Goal: Check status: Check status

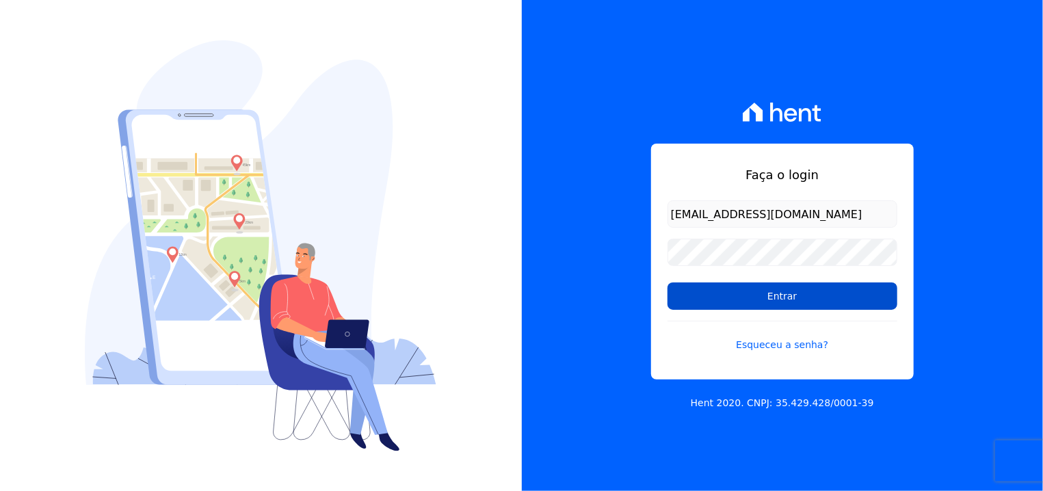
click at [719, 302] on input "Entrar" at bounding box center [783, 295] width 230 height 27
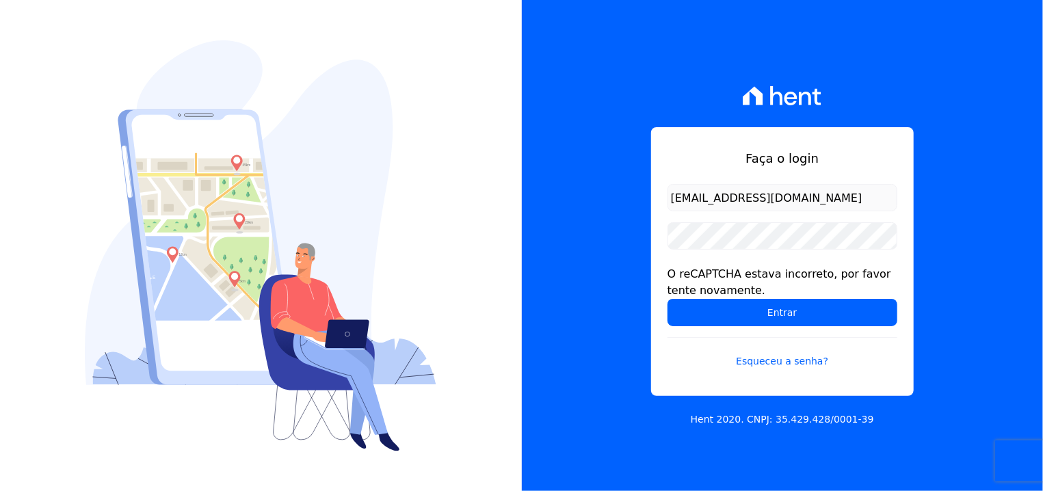
click at [719, 302] on input "Entrar" at bounding box center [783, 312] width 230 height 27
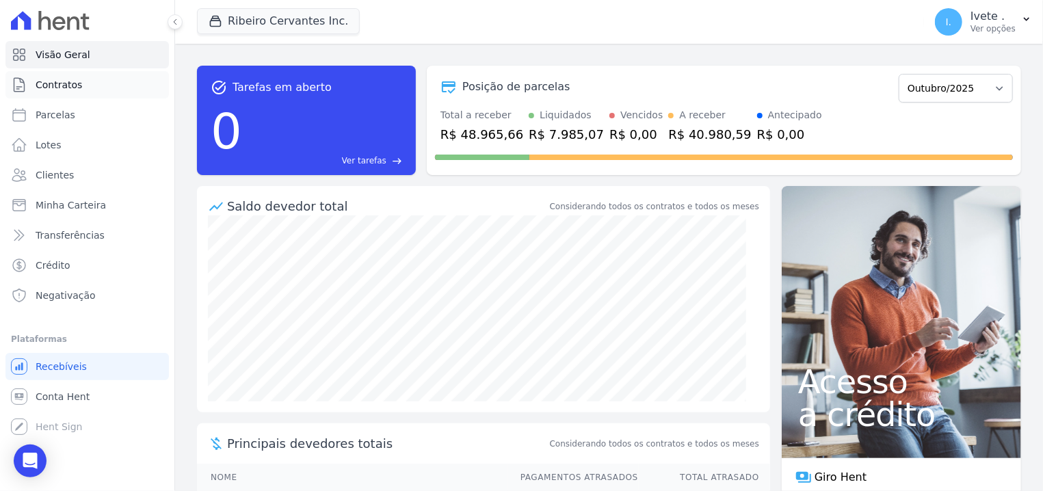
click at [79, 84] on link "Contratos" at bounding box center [86, 84] width 163 height 27
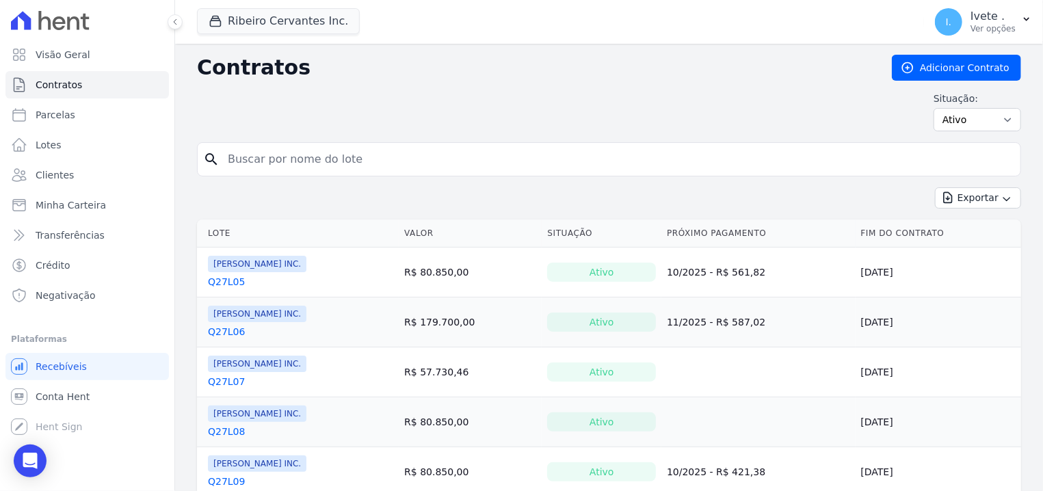
click at [260, 155] on input "search" at bounding box center [617, 159] width 795 height 27
type input "q33l17"
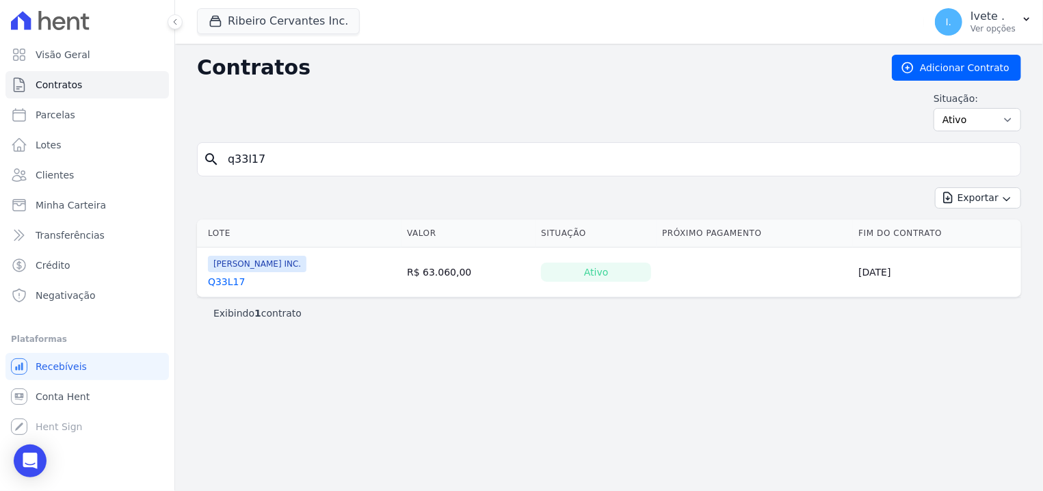
click at [215, 282] on link "Q33L17" at bounding box center [226, 282] width 37 height 14
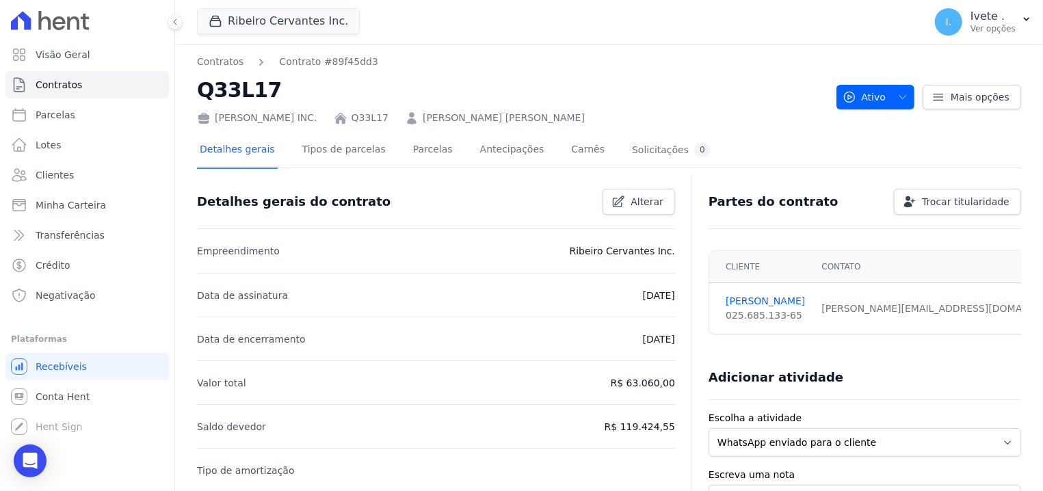
click at [432, 146] on div "Detalhes gerais Tipos de parcelas [GEOGRAPHIC_DATA] Antecipações [PERSON_NAME] …" at bounding box center [455, 151] width 516 height 36
click at [424, 146] on link "Parcelas" at bounding box center [432, 151] width 45 height 36
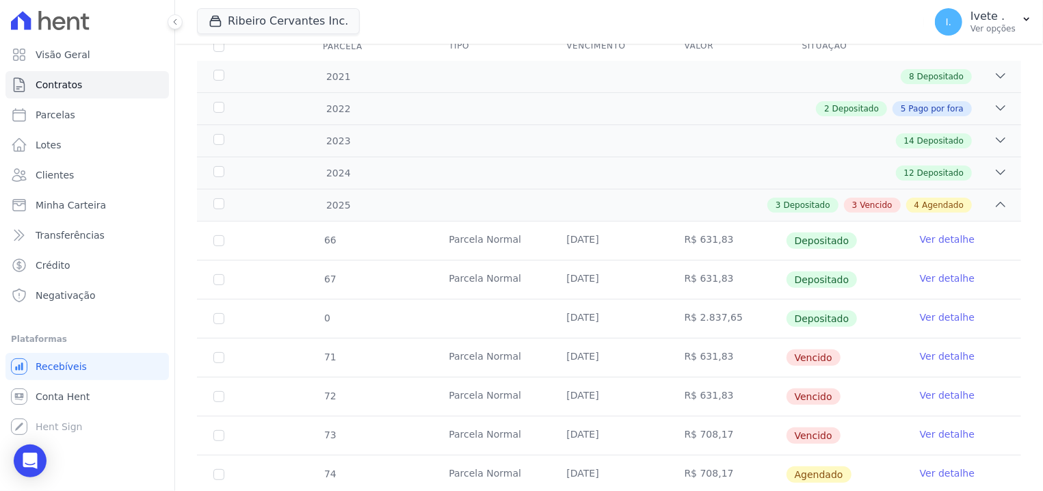
scroll to position [261, 0]
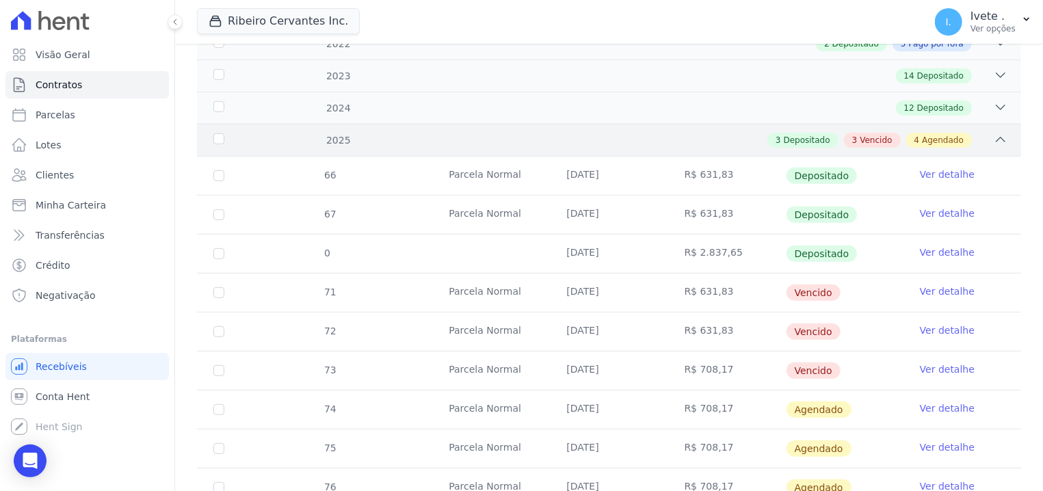
click at [980, 139] on div "3 Depositado 3 Vencido 4 Agendado" at bounding box center [649, 140] width 716 height 15
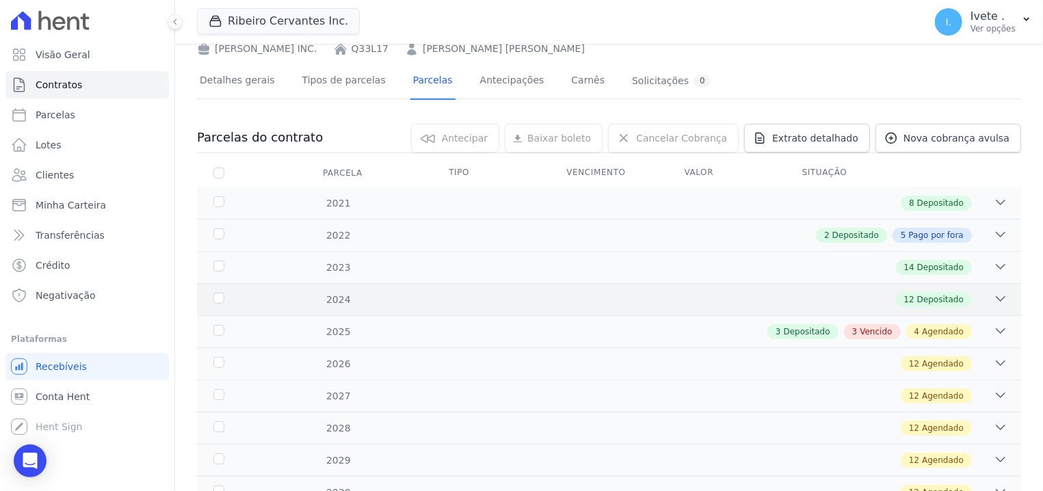
scroll to position [243, 0]
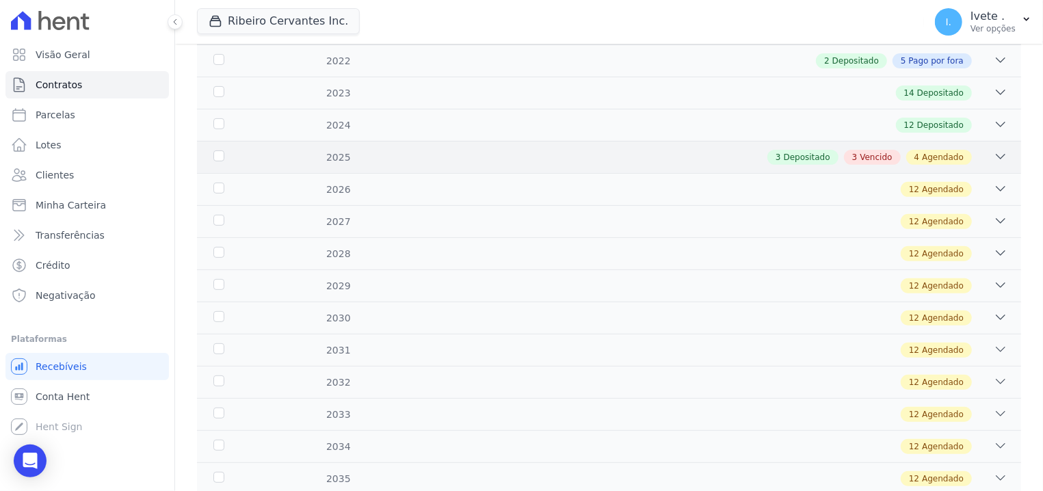
click at [981, 155] on div "3 Depositado 3 Vencido 4 Agendado" at bounding box center [649, 157] width 716 height 15
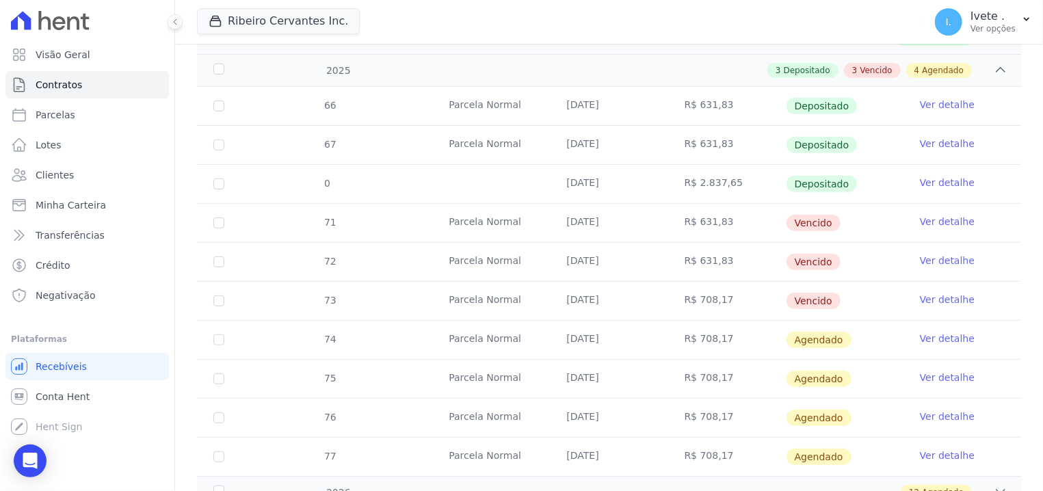
scroll to position [0, 0]
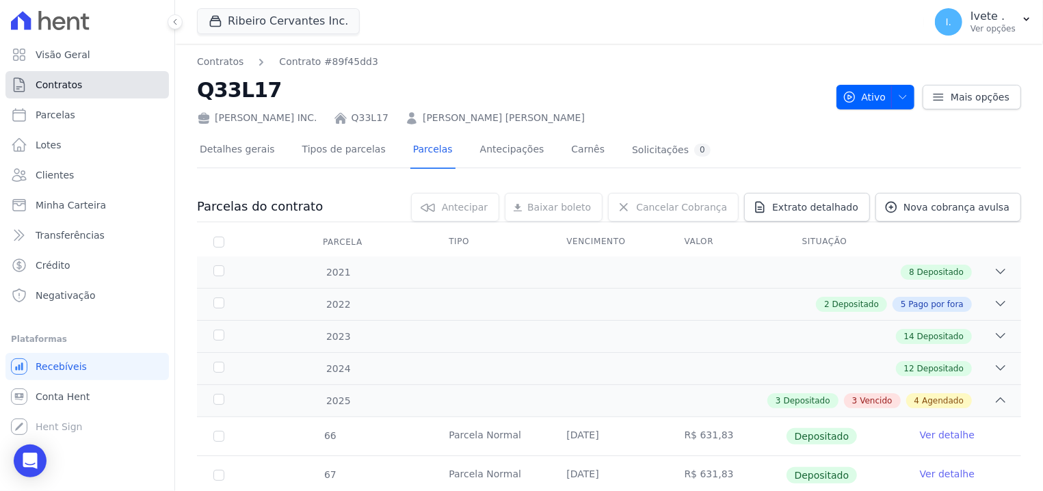
click at [142, 84] on link "Contratos" at bounding box center [86, 84] width 163 height 27
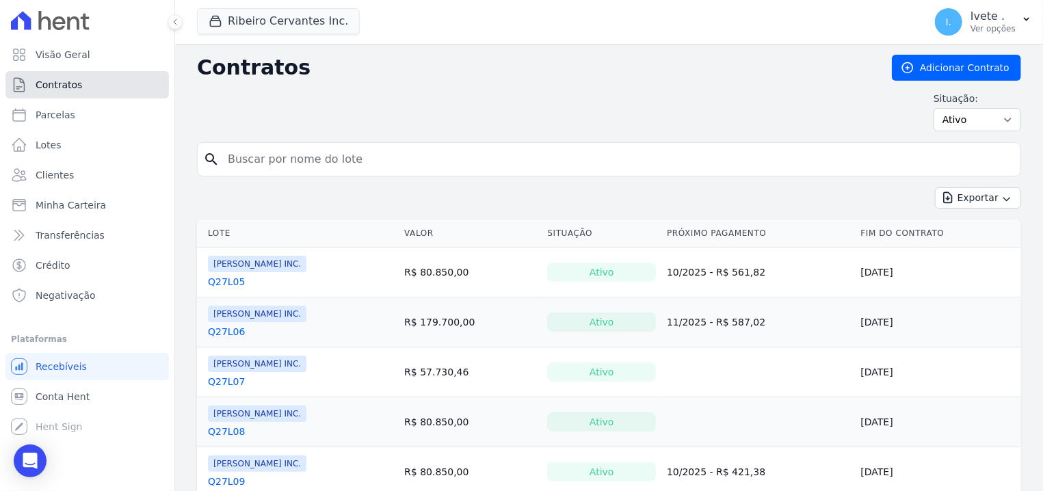
click at [65, 76] on link "Contratos" at bounding box center [86, 84] width 163 height 27
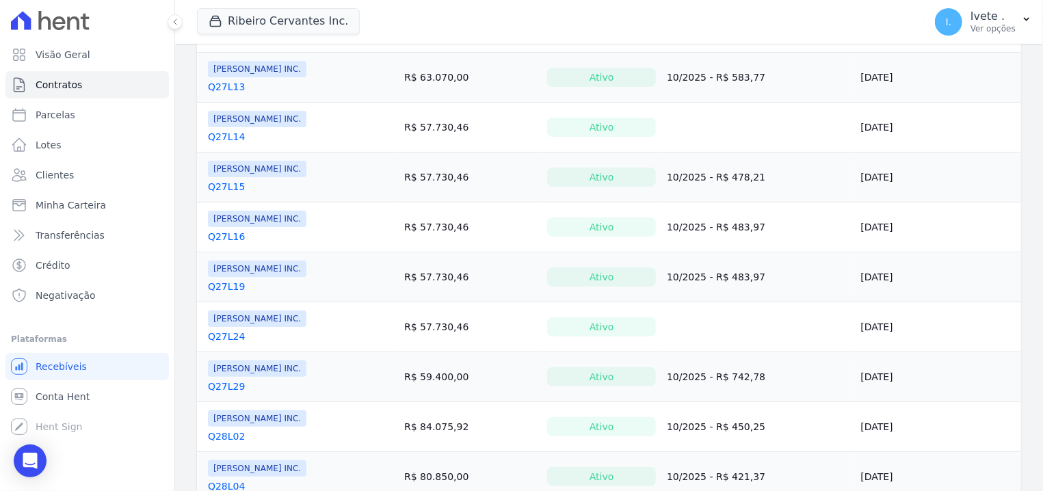
scroll to position [22, 0]
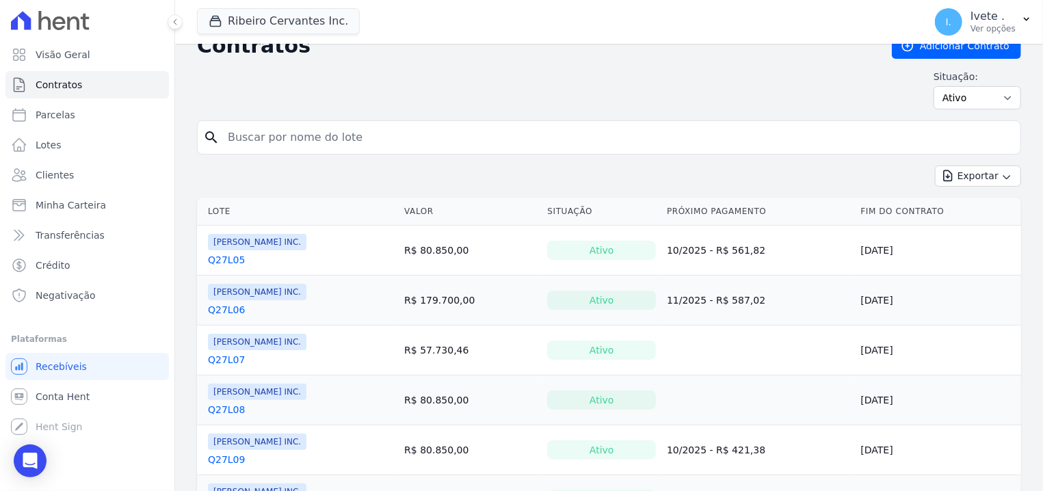
click at [228, 258] on link "Q27L05" at bounding box center [226, 260] width 37 height 14
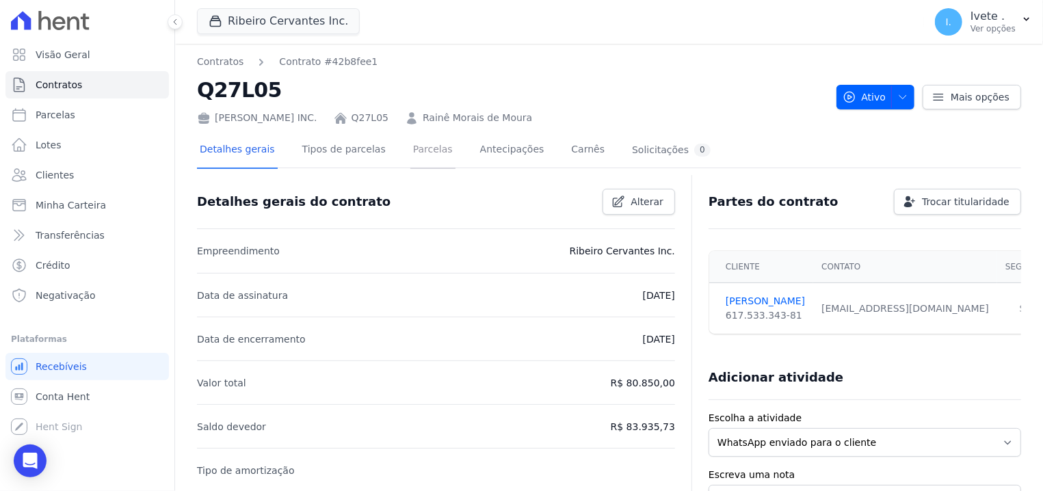
click at [410, 151] on link "Parcelas" at bounding box center [432, 151] width 45 height 36
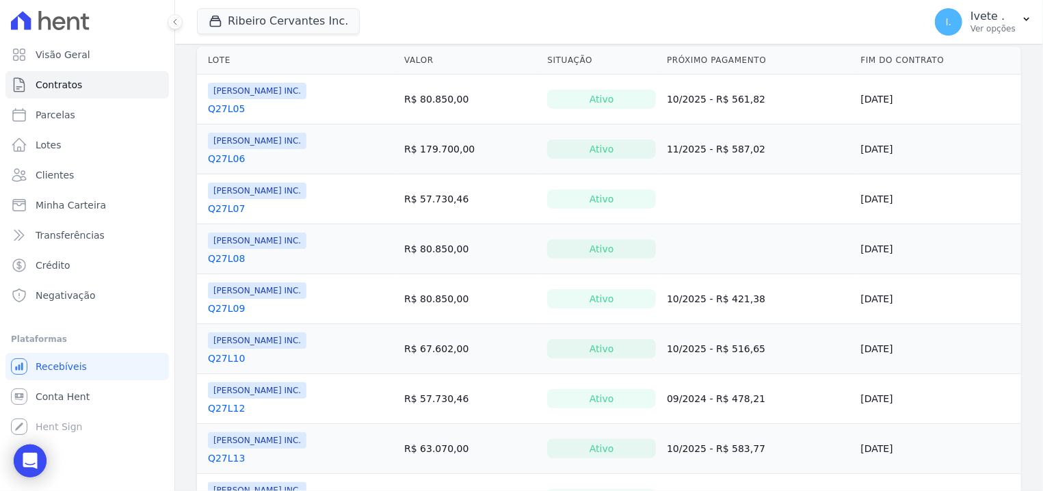
scroll to position [174, 0]
click at [231, 153] on link "Q27L06" at bounding box center [226, 158] width 37 height 14
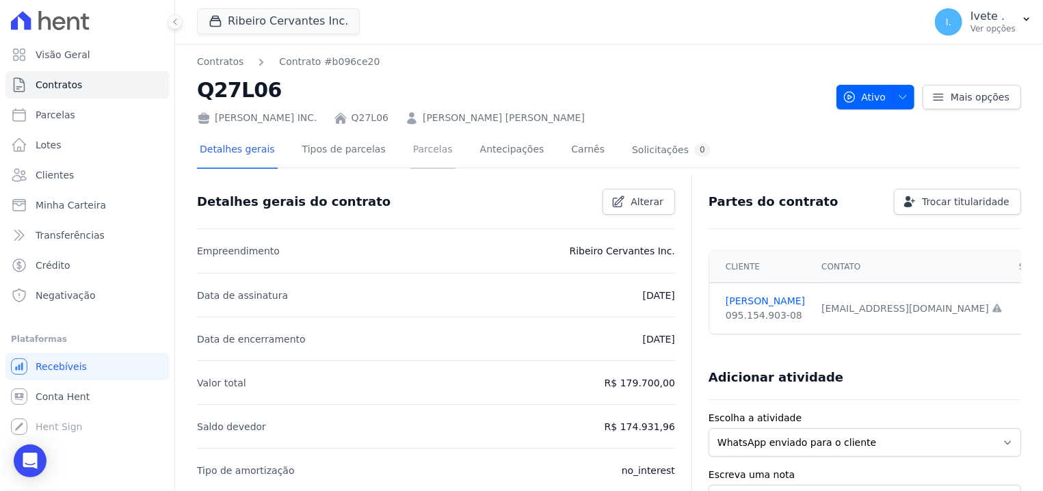
click at [410, 142] on link "Parcelas" at bounding box center [432, 151] width 45 height 36
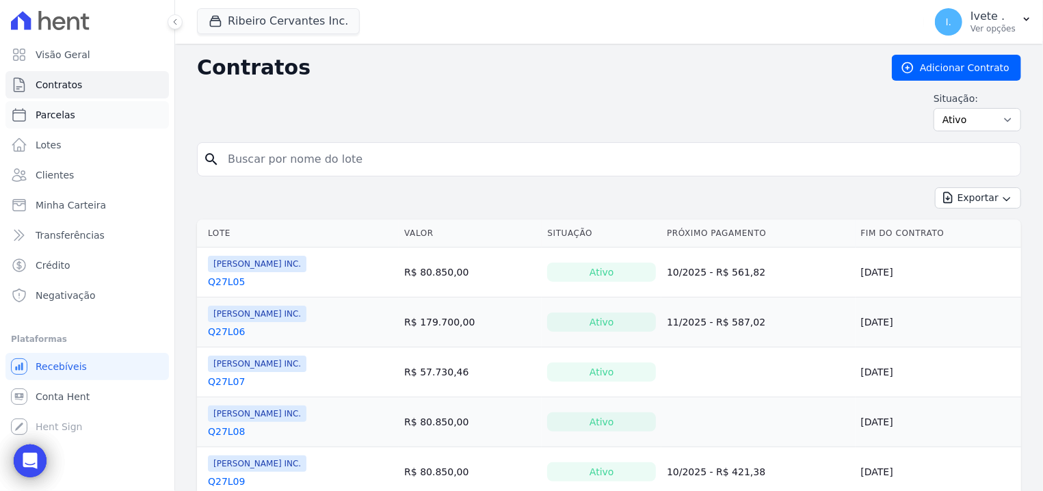
click at [51, 107] on link "Parcelas" at bounding box center [86, 114] width 163 height 27
select select
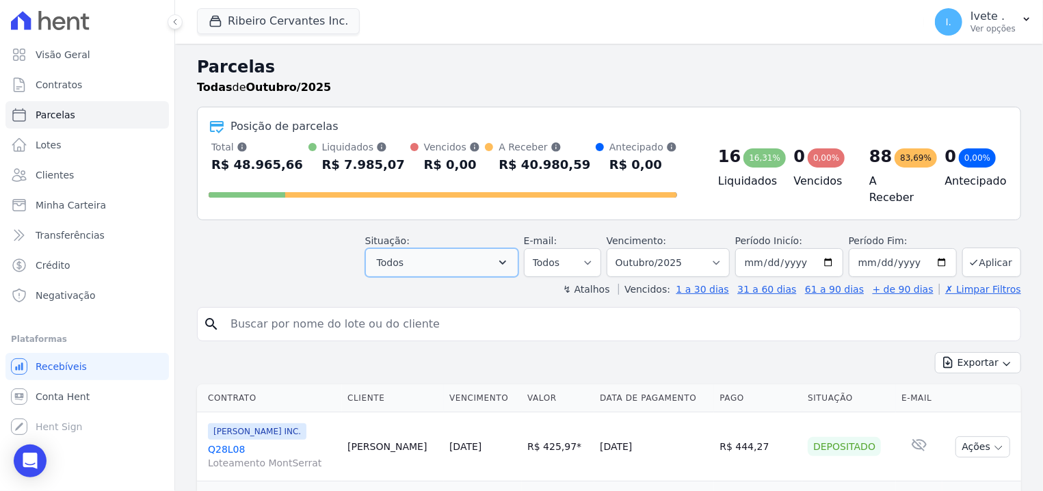
click at [510, 256] on icon "button" at bounding box center [503, 263] width 14 height 14
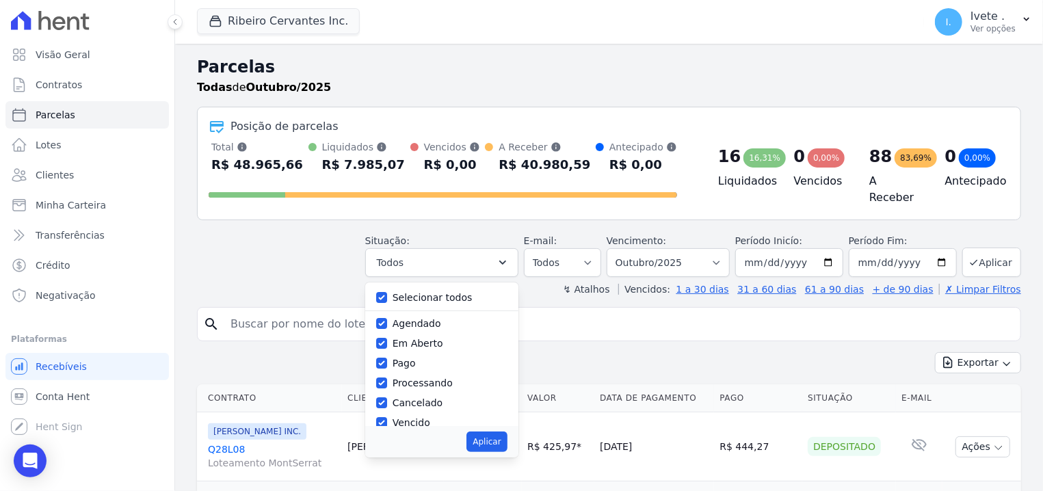
click at [387, 291] on div at bounding box center [381, 298] width 11 height 14
click at [387, 292] on input "Selecionar todos" at bounding box center [381, 297] width 11 height 11
checkbox input "false"
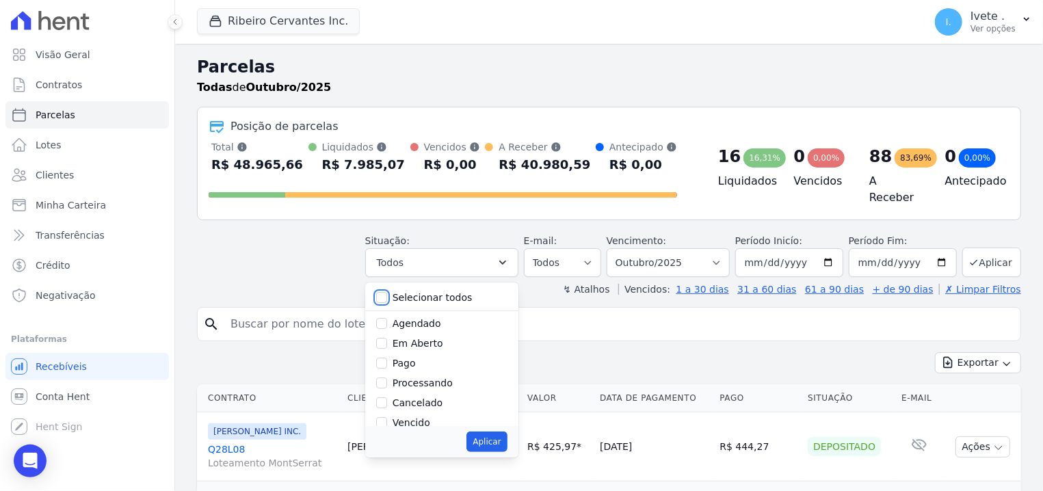
checkbox input "false"
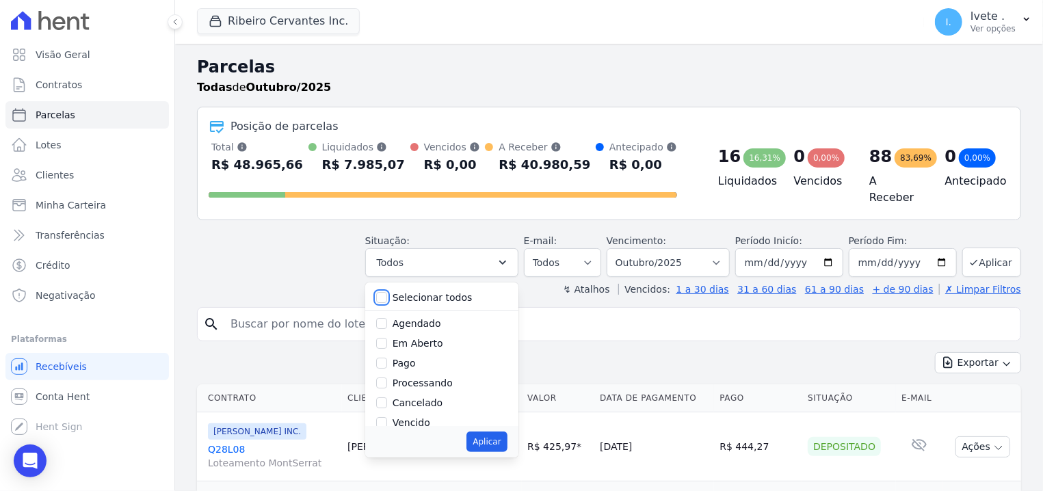
checkbox input "false"
drag, startPoint x: 404, startPoint y: 336, endPoint x: 414, endPoint y: 348, distance: 15.6
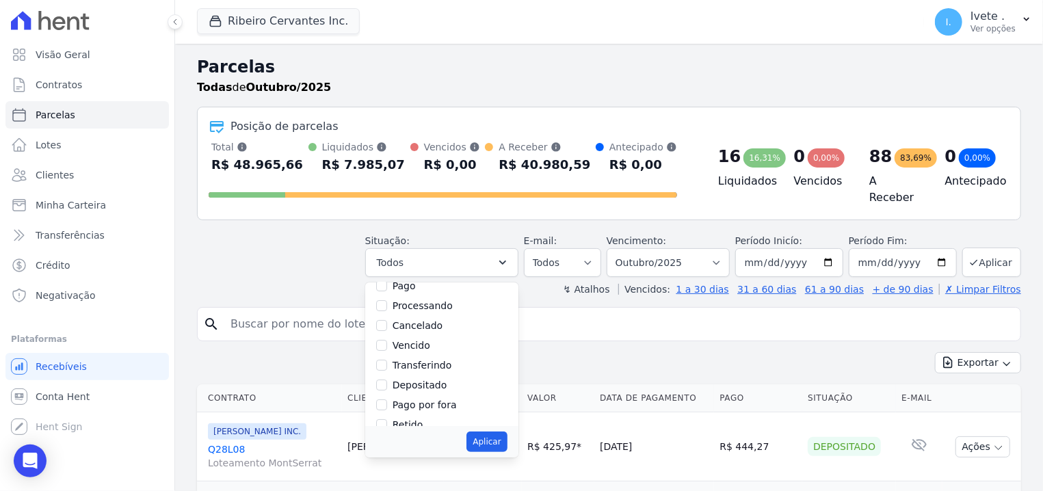
click at [414, 348] on div "Selecionar todos [GEOGRAPHIC_DATA] Em [GEOGRAPHIC_DATA] Pago Processando Cancel…" at bounding box center [441, 354] width 153 height 144
click at [387, 340] on input "Vencido" at bounding box center [381, 345] width 11 height 11
checkbox input "true"
click at [507, 433] on button "Aplicar" at bounding box center [486, 442] width 40 height 21
select select "overdue"
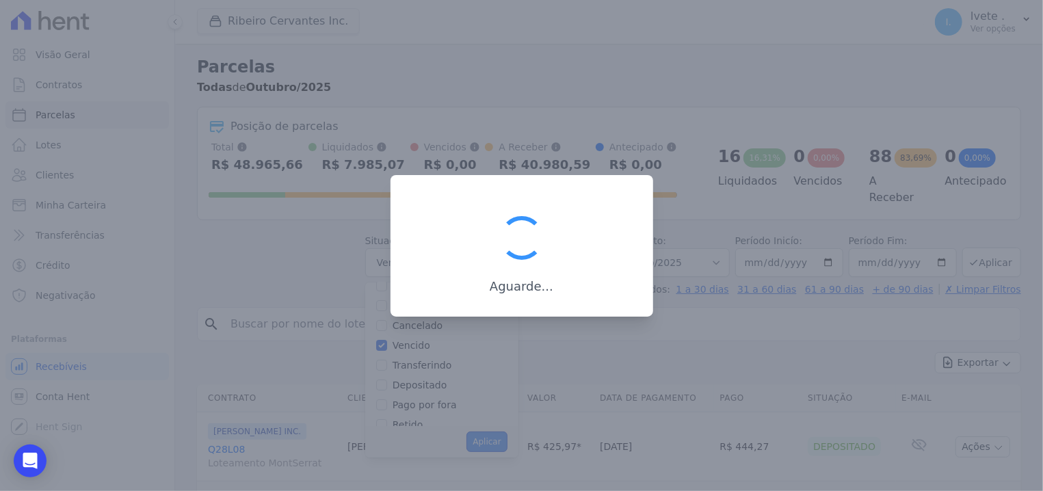
scroll to position [29, 0]
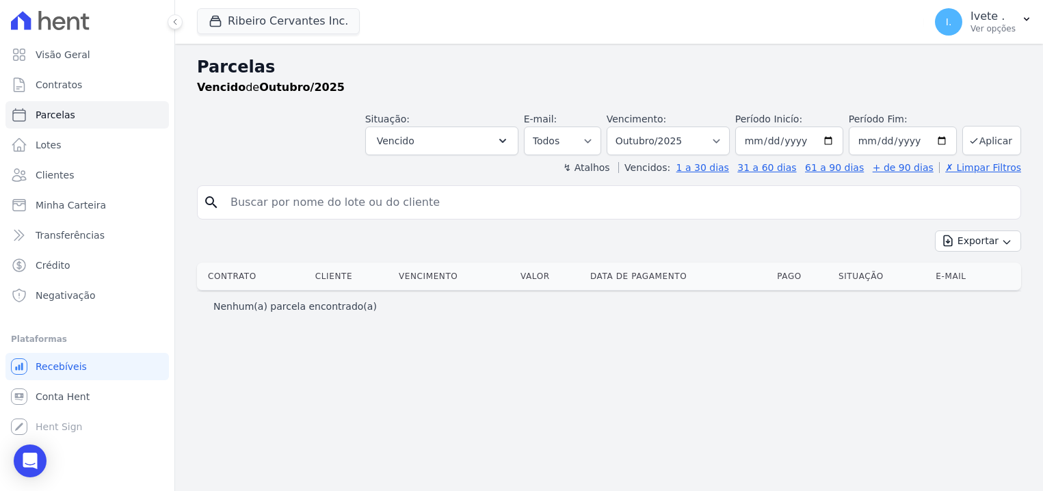
select select
